Goal: Information Seeking & Learning: Learn about a topic

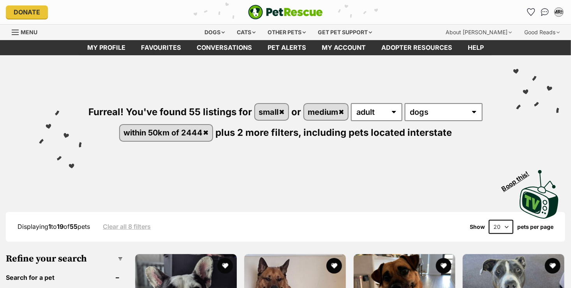
click at [237, 173] on div "Visit PetRescue TV (external site) Boop this!" at bounding box center [286, 191] width 548 height 57
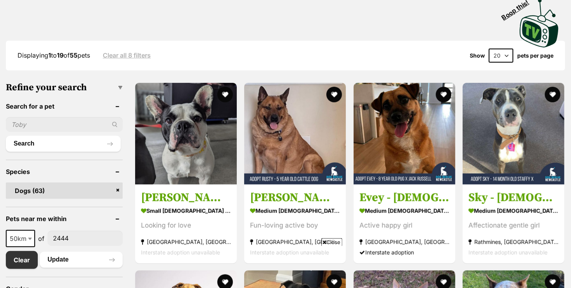
scroll to position [187, 0]
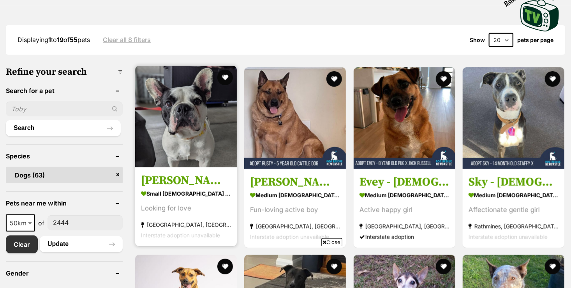
click at [178, 196] on strong "small female Dog" at bounding box center [186, 193] width 90 height 11
